Goal: Task Accomplishment & Management: Manage account settings

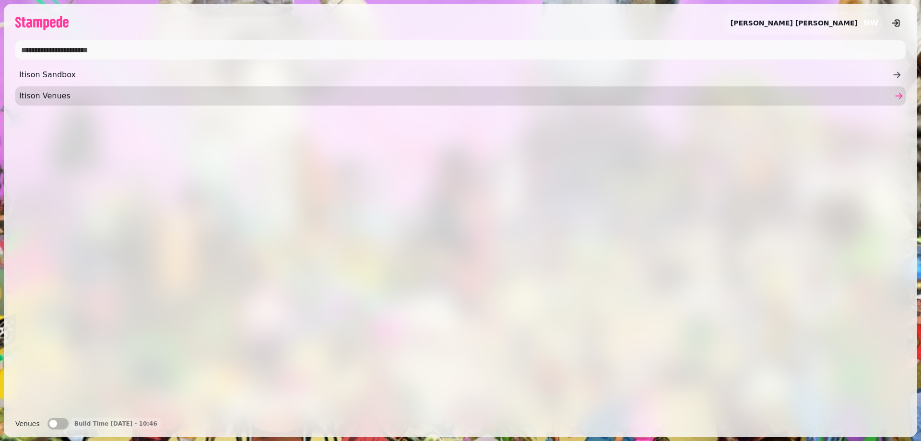
click at [55, 93] on span "Itison Venues" at bounding box center [455, 96] width 873 height 12
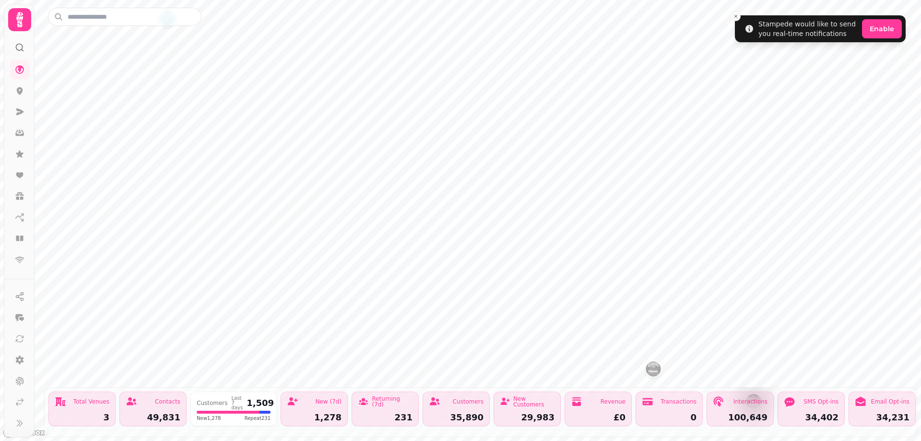
click at [15, 21] on icon at bounding box center [19, 19] width 19 height 19
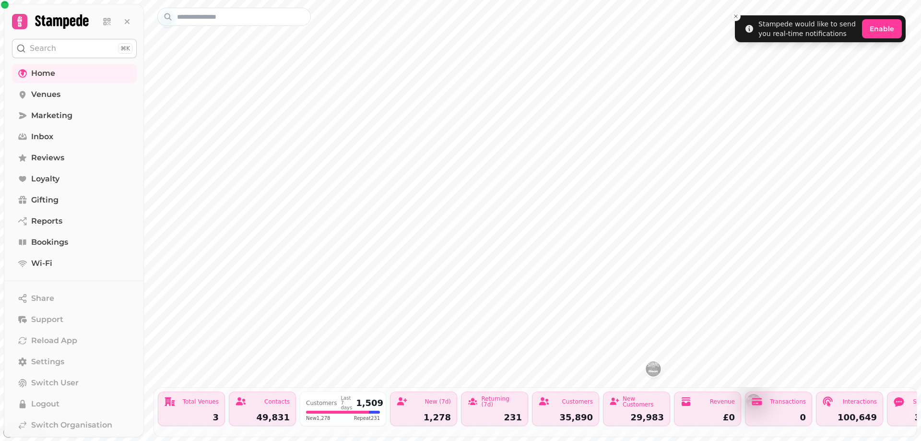
click at [15, 21] on icon at bounding box center [19, 21] width 13 height 13
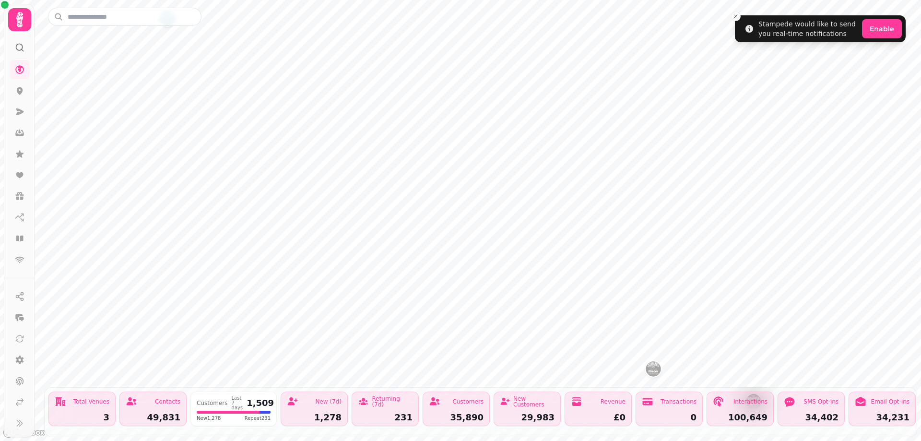
click at [15, 21] on icon at bounding box center [19, 19] width 19 height 19
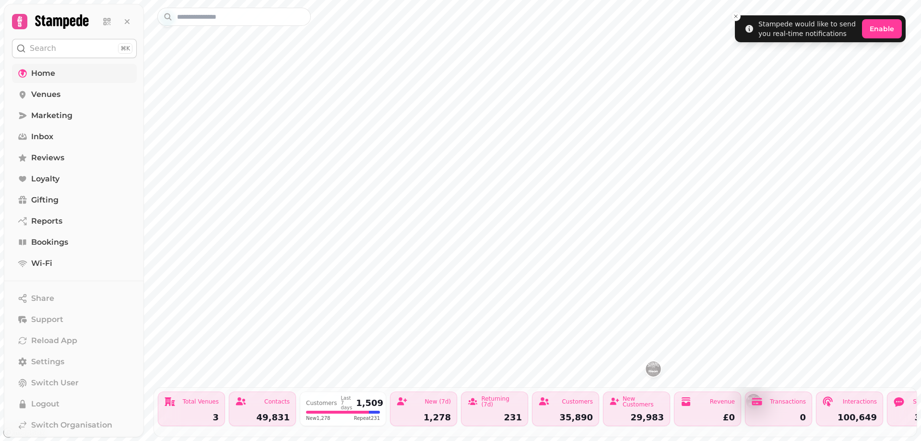
click at [30, 71] on link "Home" at bounding box center [74, 73] width 125 height 19
click at [33, 91] on span "Venues" at bounding box center [45, 95] width 29 height 12
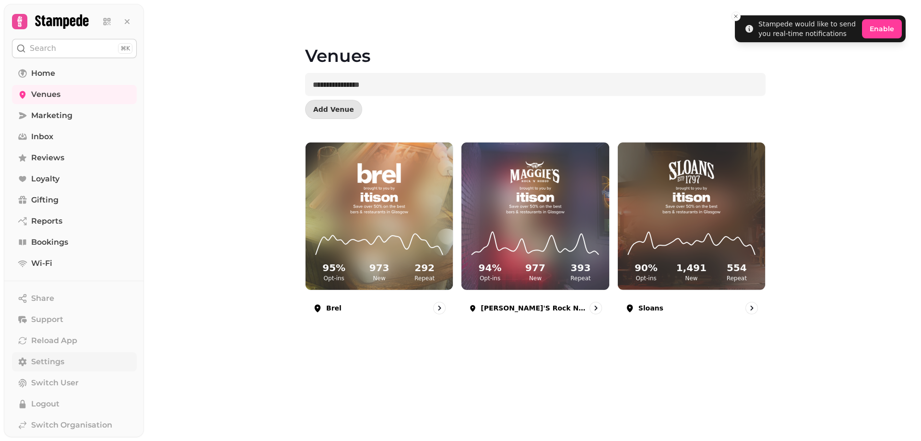
scroll to position [23, 0]
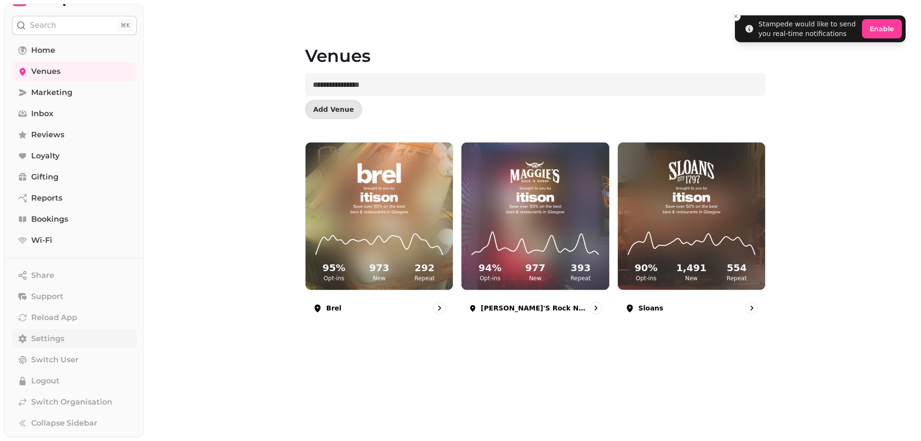
click at [55, 339] on span "Settings" at bounding box center [47, 339] width 33 height 12
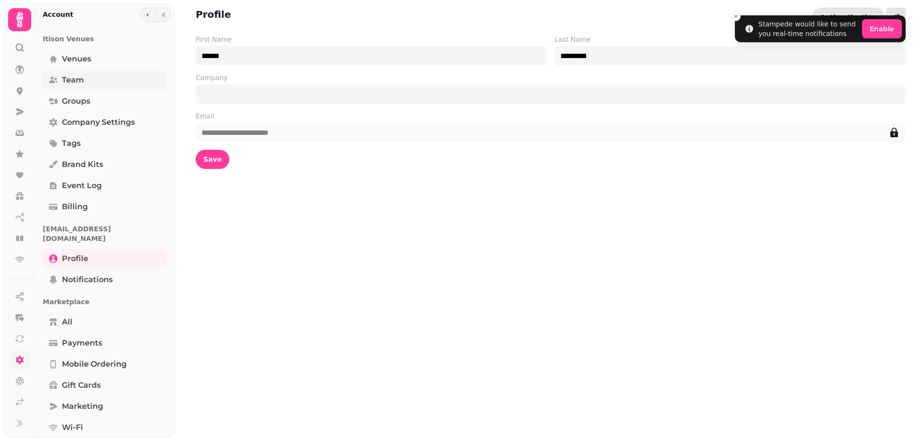
click at [65, 80] on span "Team" at bounding box center [73, 80] width 22 height 12
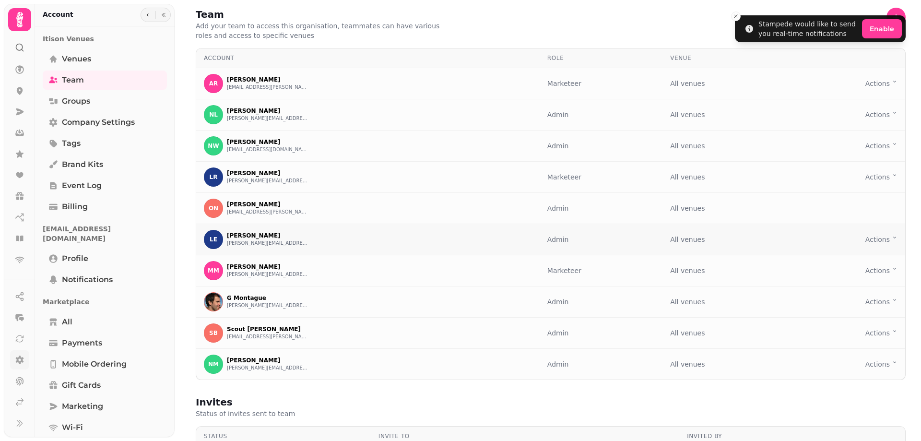
click at [874, 242] on html "Stampede would like to send you real-time notifications Enable Team Add your te…" at bounding box center [460, 220] width 921 height 441
click at [843, 275] on button "Edit" at bounding box center [874, 276] width 87 height 17
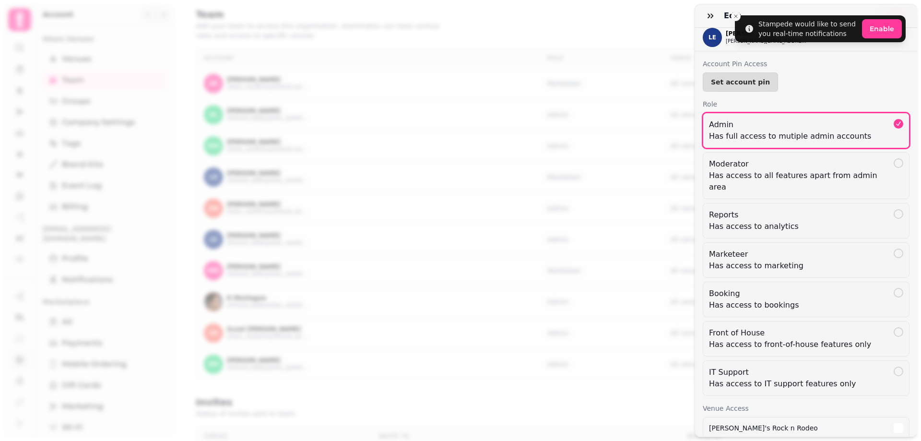
click at [735, 17] on h3 "Edit" at bounding box center [734, 16] width 21 height 12
click at [713, 14] on icon "button" at bounding box center [711, 16] width 10 height 10
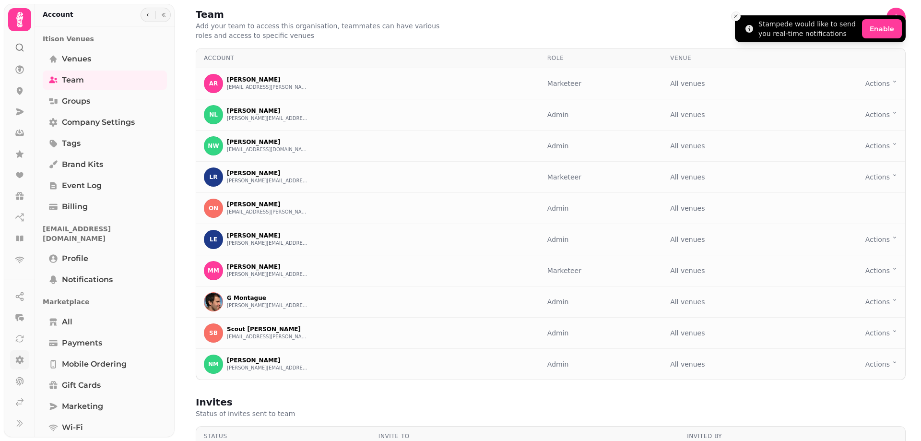
click at [739, 16] on button "Close toast" at bounding box center [736, 17] width 10 height 10
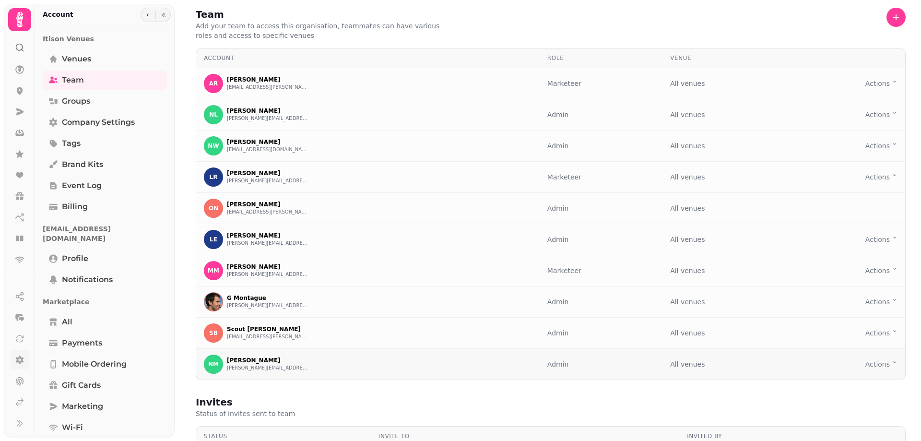
click at [879, 362] on html "Team Add your team to access this organisation, teammates can have various role…" at bounding box center [460, 220] width 921 height 441
click at [861, 402] on button "Edit" at bounding box center [874, 400] width 87 height 17
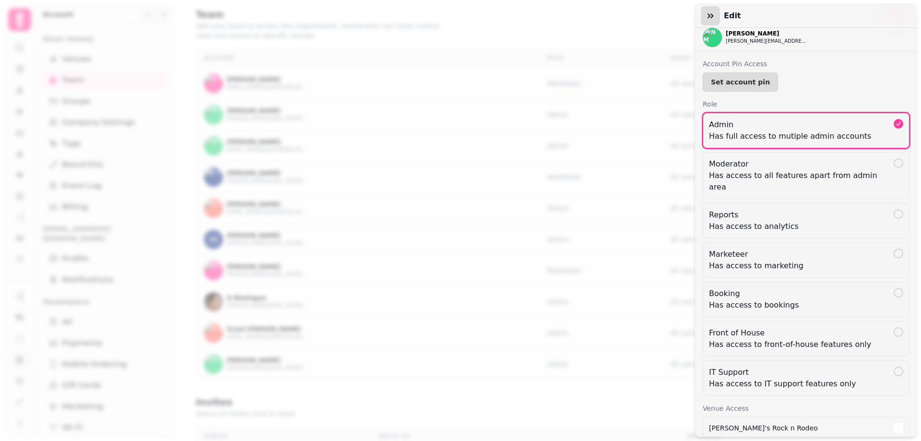
click at [709, 17] on icon "button" at bounding box center [711, 15] width 6 height 5
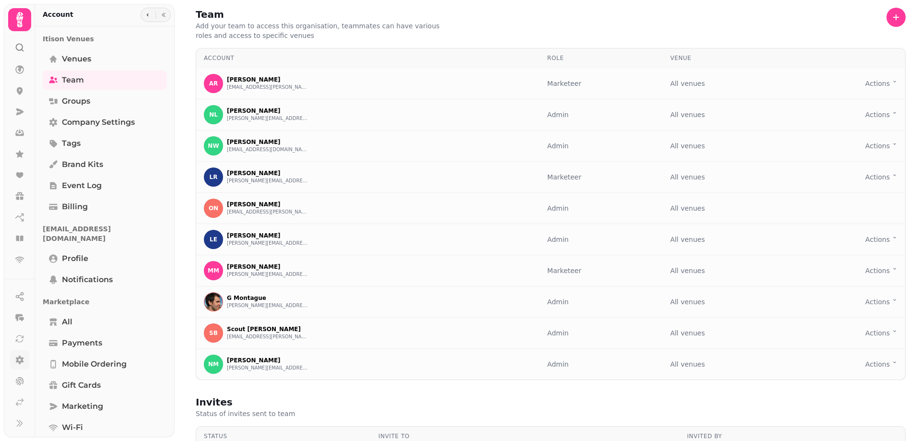
click at [20, 19] on icon at bounding box center [19, 19] width 7 height 15
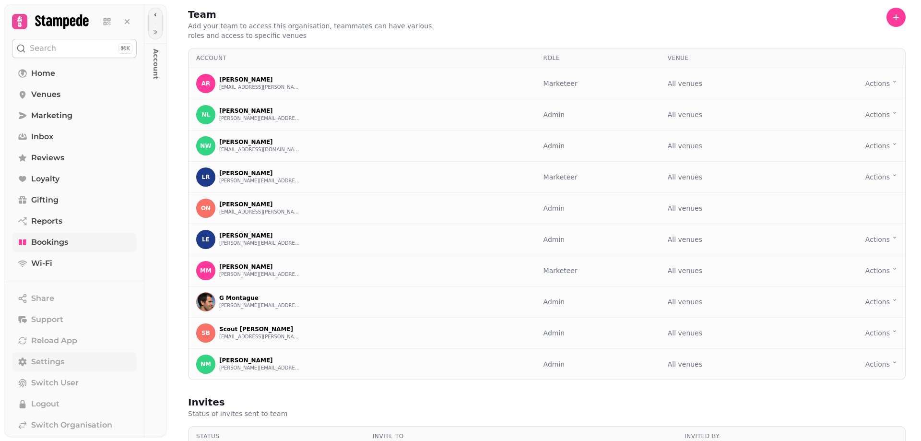
scroll to position [23, 0]
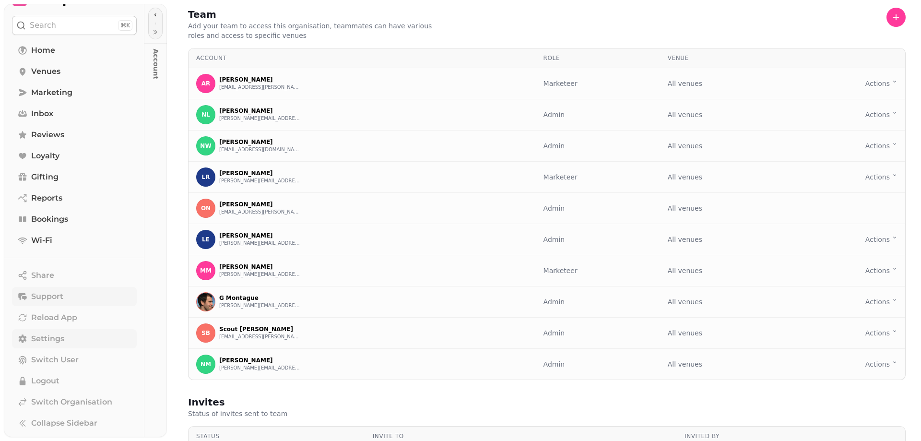
click at [39, 297] on span "Support" at bounding box center [47, 297] width 32 height 12
click at [64, 293] on button "Support" at bounding box center [74, 296] width 125 height 19
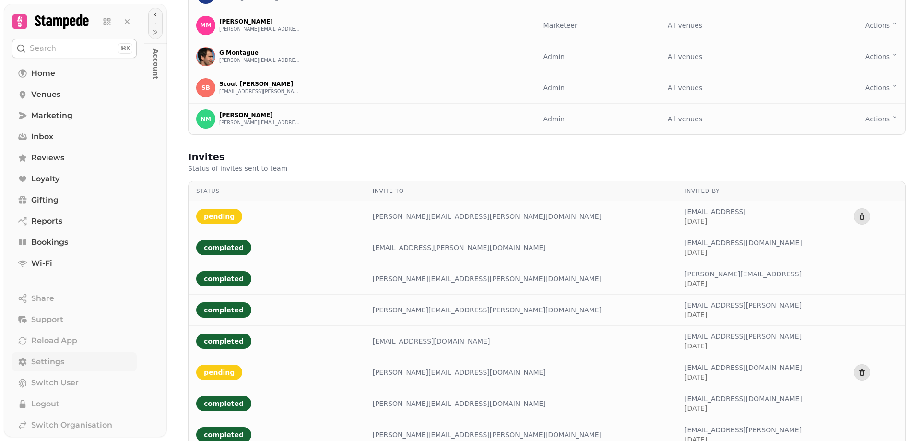
scroll to position [0, 0]
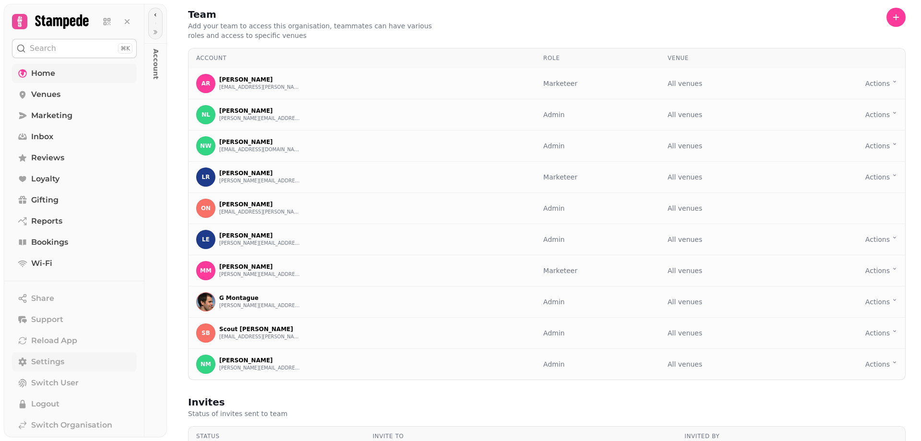
click at [48, 71] on span "Home" at bounding box center [43, 74] width 24 height 12
